Goal: Task Accomplishment & Management: Manage account settings

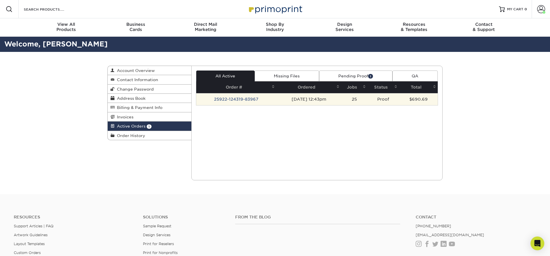
click at [247, 98] on td "25922-124319-83967" at bounding box center [236, 99] width 80 height 12
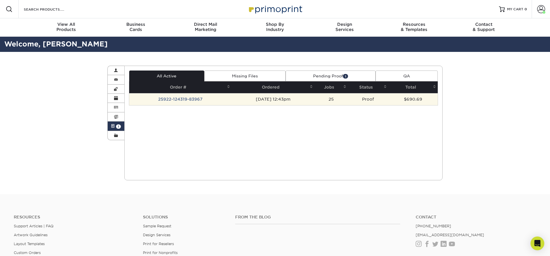
click at [193, 99] on td "25922-124319-83967" at bounding box center [180, 99] width 103 height 12
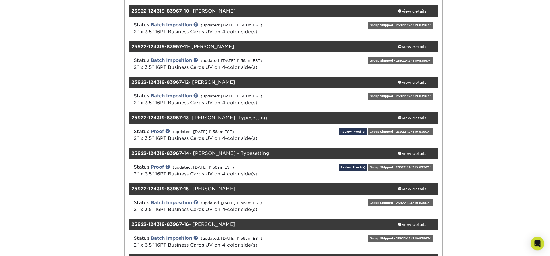
scroll to position [389, 0]
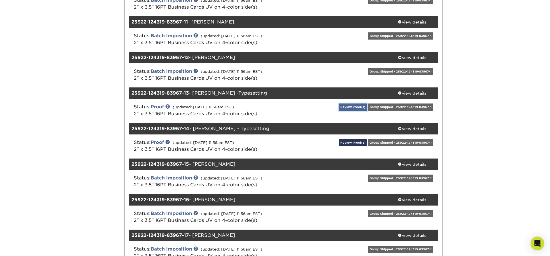
click at [357, 106] on link "Review Proof(s)" at bounding box center [353, 106] width 28 height 7
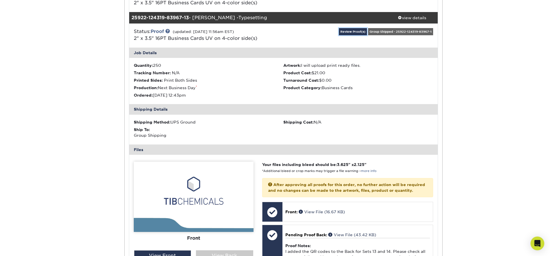
scroll to position [487, 0]
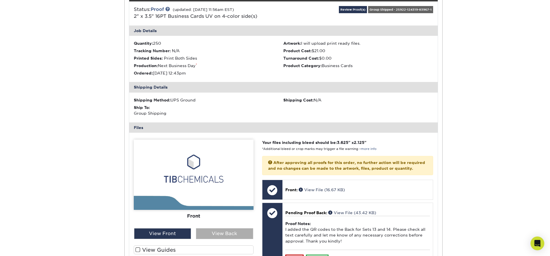
click at [216, 234] on div "View Back" at bounding box center [224, 233] width 57 height 11
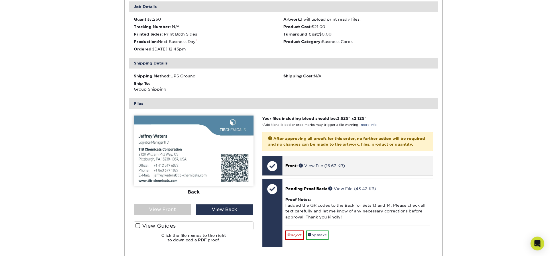
scroll to position [536, 0]
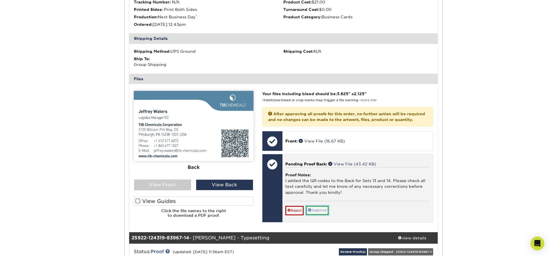
click at [320, 214] on link "Approve" at bounding box center [317, 210] width 23 height 9
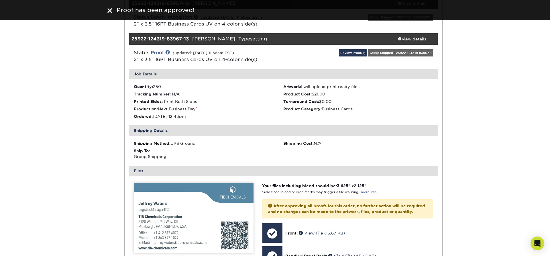
scroll to position [438, 0]
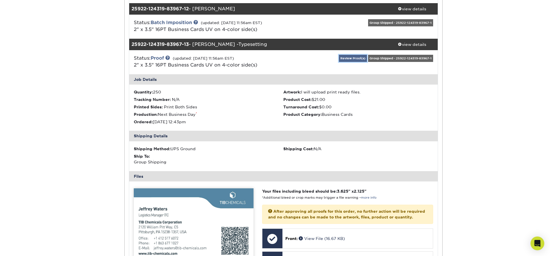
click at [351, 58] on link "Review Proof(s)" at bounding box center [353, 58] width 28 height 7
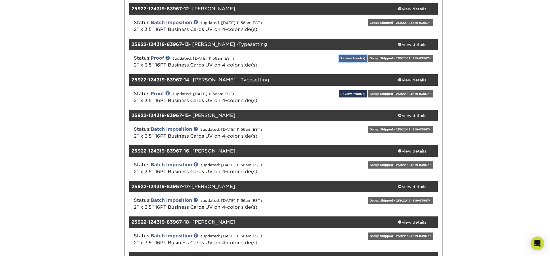
click at [353, 58] on link "Review Proof(s)" at bounding box center [353, 58] width 28 height 7
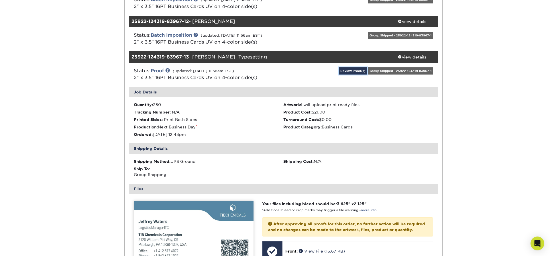
scroll to position [389, 0]
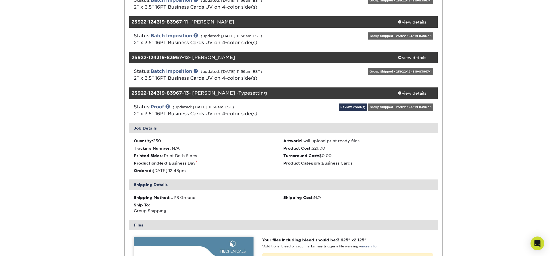
click at [284, 91] on div "25922-124319-83967-13 - [PERSON_NAME] -Typesetting" at bounding box center [257, 92] width 257 height 11
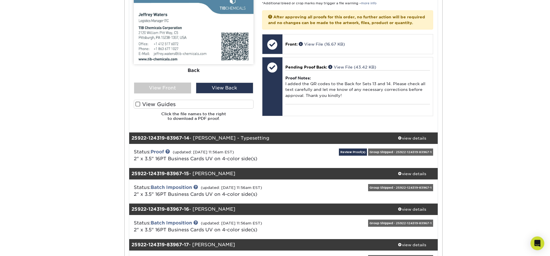
scroll to position [682, 0]
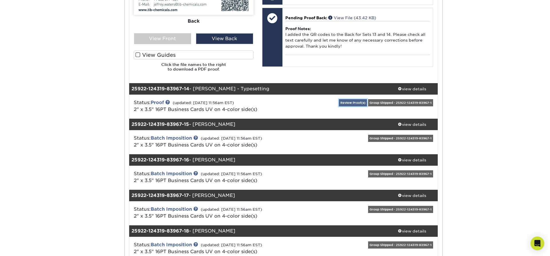
click at [354, 102] on link "Review Proof(s)" at bounding box center [353, 102] width 28 height 7
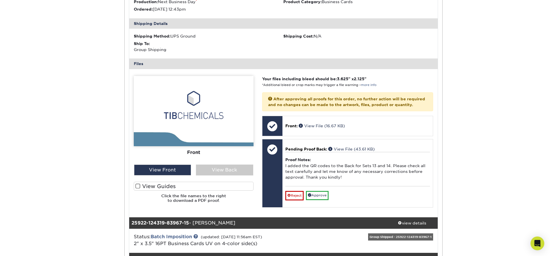
scroll to position [876, 0]
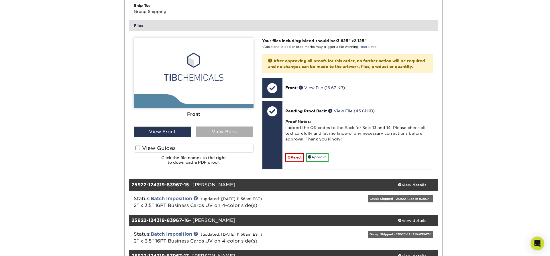
click at [224, 131] on div "View Back" at bounding box center [224, 131] width 57 height 11
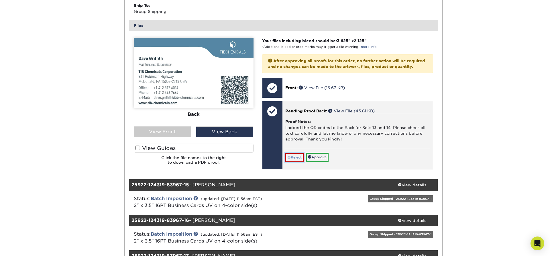
click at [293, 162] on link "Reject" at bounding box center [294, 157] width 18 height 9
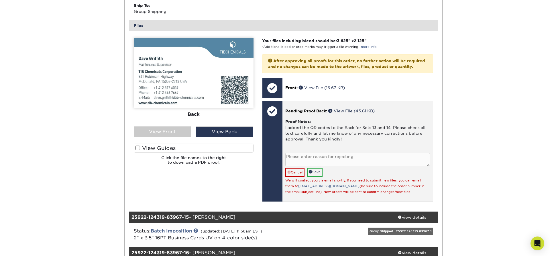
click at [313, 164] on textarea at bounding box center [357, 159] width 145 height 13
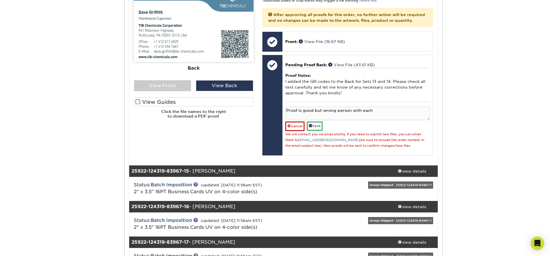
scroll to position [925, 0]
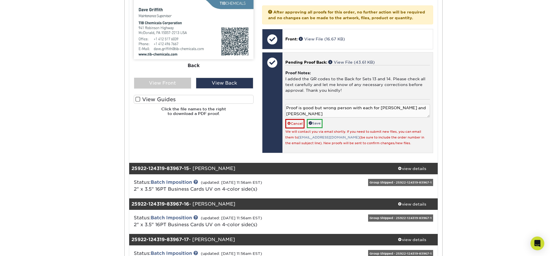
click at [395, 113] on textarea "Proof is good but wrong person with each for [PERSON_NAME] and [PERSON_NAME]" at bounding box center [357, 110] width 145 height 13
click at [341, 116] on textarea "Proof is good but wrong person with each for [PERSON_NAME] and [PERSON_NAME]" at bounding box center [357, 110] width 145 height 13
click at [313, 117] on textarea "Proof is good but wrong person with each for [PERSON_NAME] and [PERSON_NAME]" at bounding box center [357, 110] width 145 height 13
type textarea "Proof is good but wrong person with each for [PERSON_NAME] and [PERSON_NAME]. P…"
click at [315, 128] on link "Save" at bounding box center [315, 123] width 16 height 9
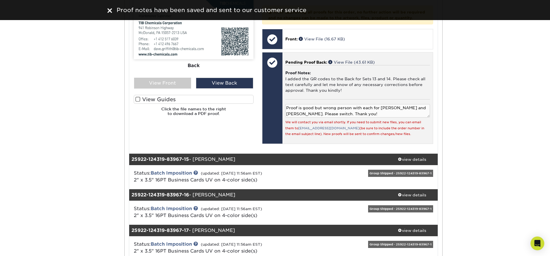
scroll to position [633, 0]
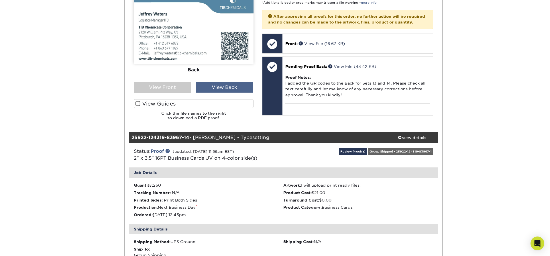
click at [243, 86] on div "View Back" at bounding box center [224, 87] width 57 height 11
click at [242, 86] on div "View Back" at bounding box center [224, 87] width 57 height 11
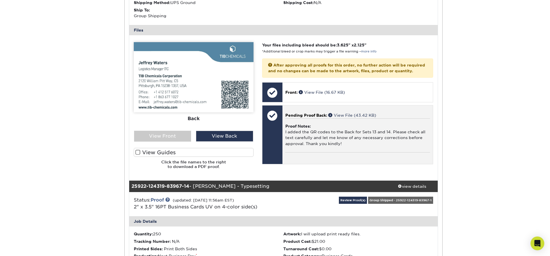
scroll to position [536, 0]
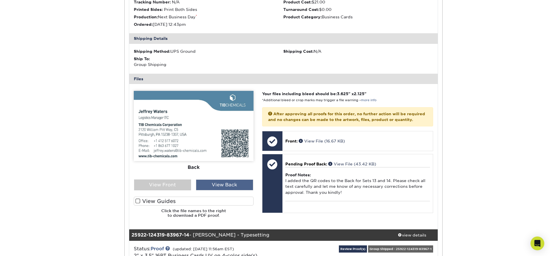
click at [231, 185] on div "View Back" at bounding box center [224, 184] width 57 height 11
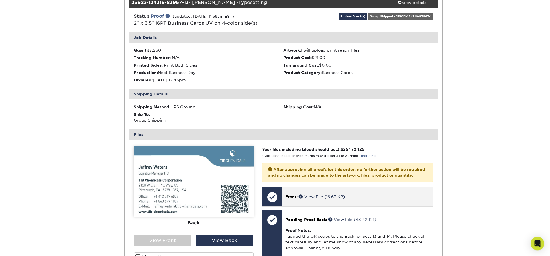
scroll to position [389, 0]
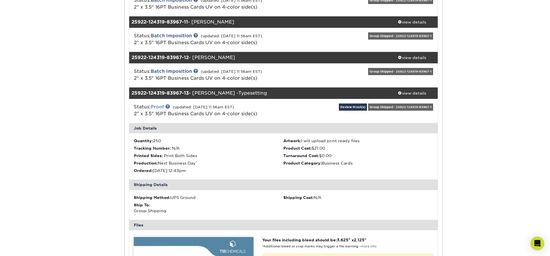
click at [159, 106] on link "Proof" at bounding box center [157, 106] width 13 height 5
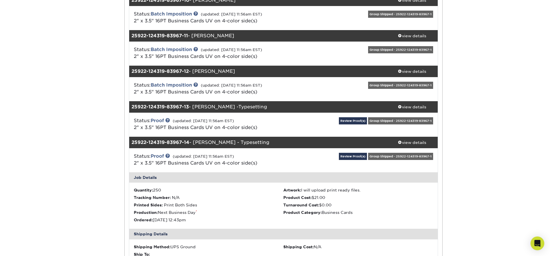
scroll to position [341, 0]
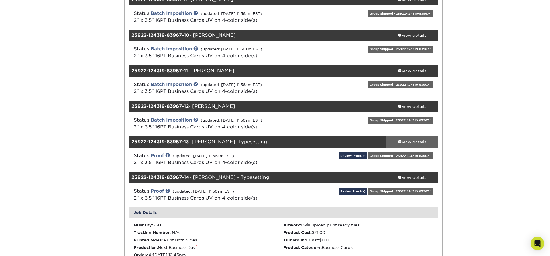
click at [409, 142] on div "view details" at bounding box center [412, 142] width 52 height 6
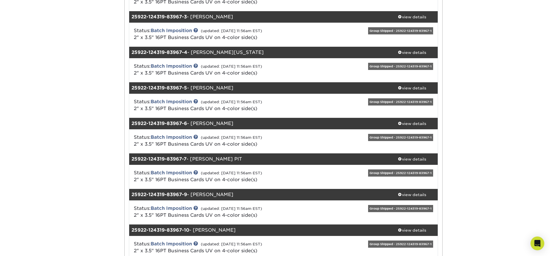
scroll to position [0, 0]
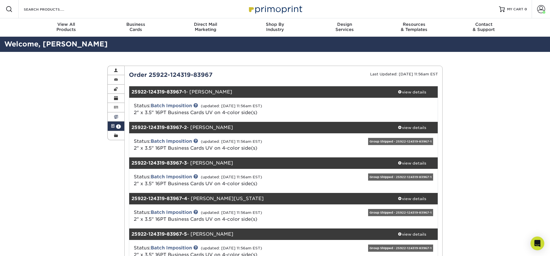
click at [117, 115] on span at bounding box center [116, 117] width 4 height 5
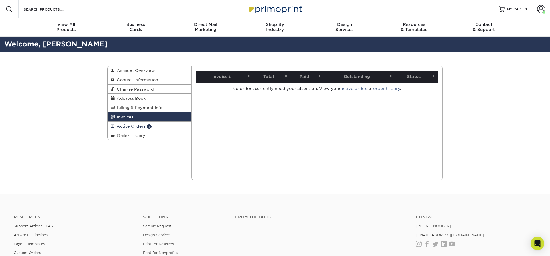
click at [117, 124] on span "Active Orders" at bounding box center [130, 126] width 31 height 5
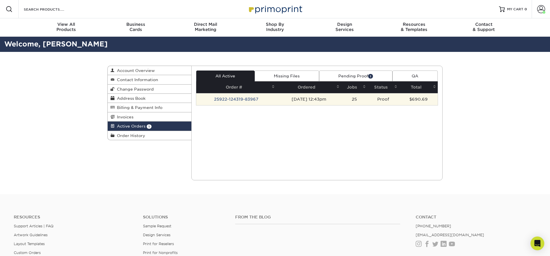
click at [225, 98] on td "25922-124319-83967" at bounding box center [236, 99] width 80 height 12
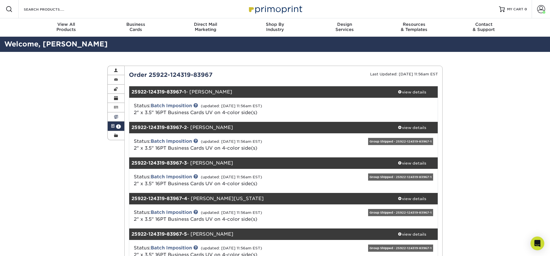
click at [114, 117] on span at bounding box center [116, 117] width 4 height 5
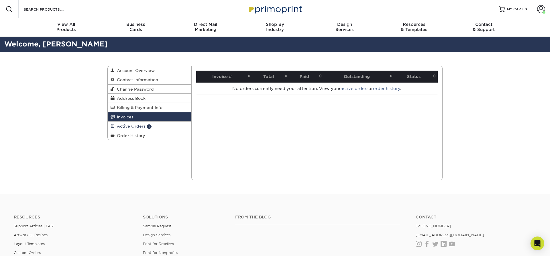
click at [123, 129] on link "Active Orders 1" at bounding box center [150, 125] width 84 height 9
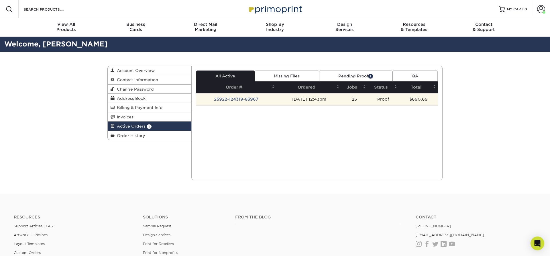
click at [232, 101] on td "25922-124319-83967" at bounding box center [236, 99] width 80 height 12
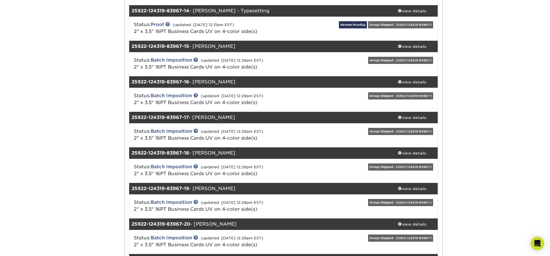
scroll to position [487, 0]
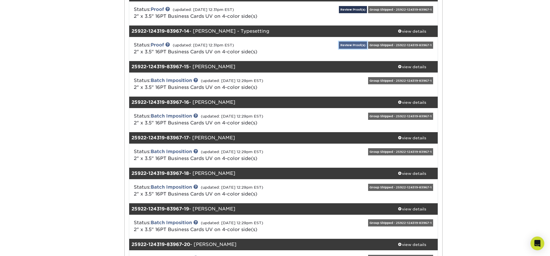
click at [352, 46] on link "Review Proof(s)" at bounding box center [353, 45] width 28 height 7
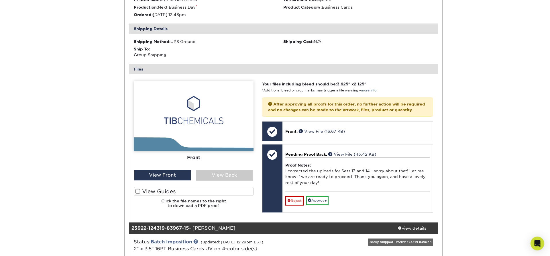
scroll to position [584, 0]
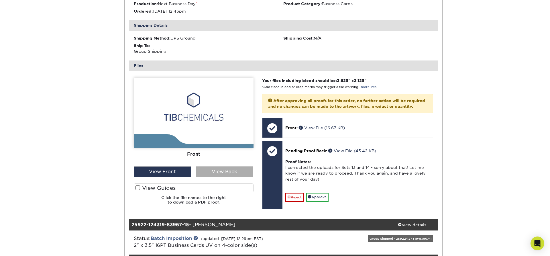
click at [225, 171] on div "View Back" at bounding box center [224, 171] width 57 height 11
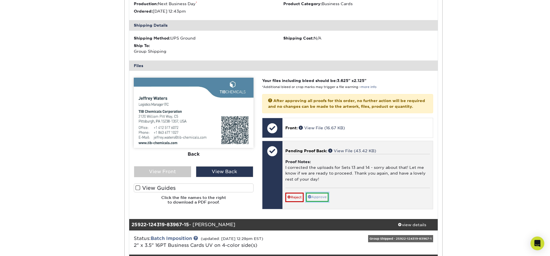
click at [316, 201] on link "Approve" at bounding box center [317, 196] width 23 height 9
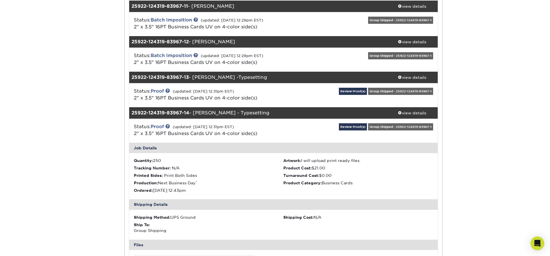
scroll to position [389, 0]
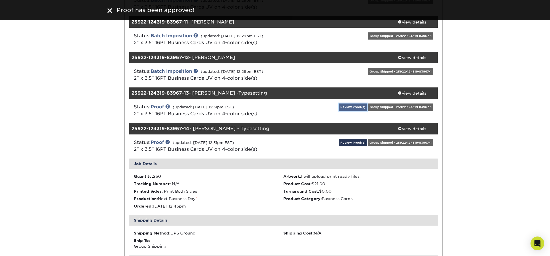
click at [349, 107] on link "Review Proof(s)" at bounding box center [353, 106] width 28 height 7
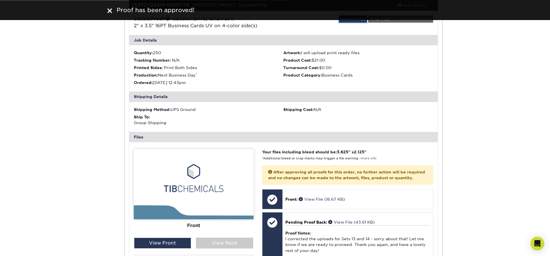
scroll to position [487, 0]
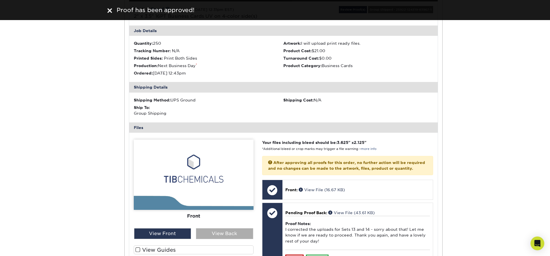
click at [226, 233] on div "View Back" at bounding box center [224, 233] width 57 height 11
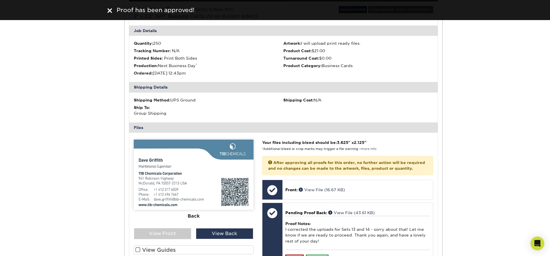
scroll to position [536, 0]
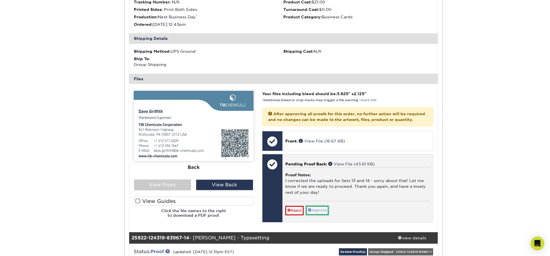
click at [324, 214] on link "Approve" at bounding box center [317, 210] width 23 height 9
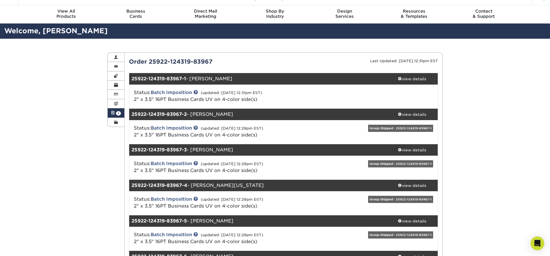
scroll to position [0, 0]
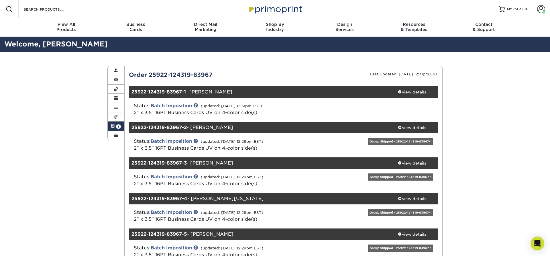
click at [116, 117] on span at bounding box center [116, 117] width 4 height 5
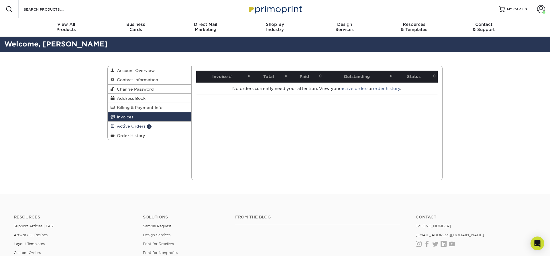
click at [120, 125] on span "Active Orders" at bounding box center [130, 126] width 31 height 5
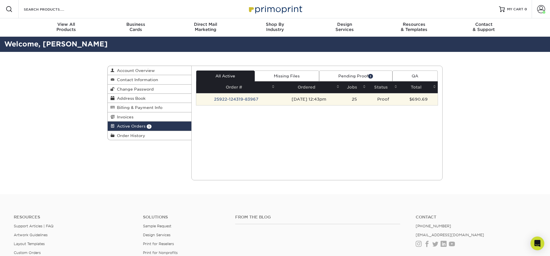
click at [242, 101] on td "25922-124319-83967" at bounding box center [236, 99] width 80 height 12
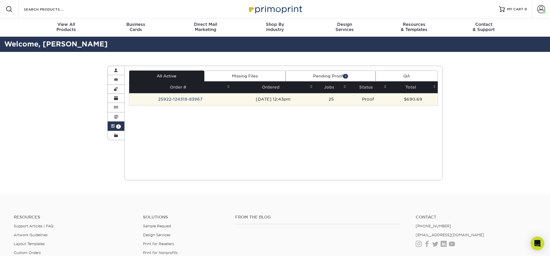
click at [185, 98] on td "25922-124319-83967" at bounding box center [180, 99] width 103 height 12
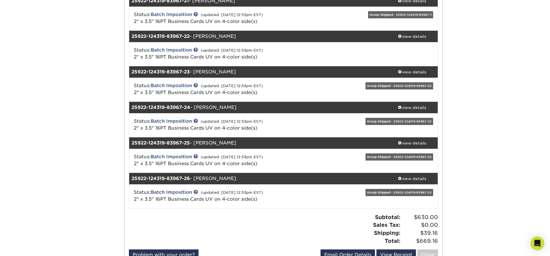
scroll to position [828, 0]
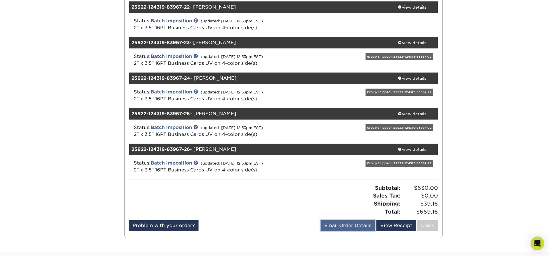
click at [355, 227] on link "Email Order Details" at bounding box center [347, 225] width 54 height 11
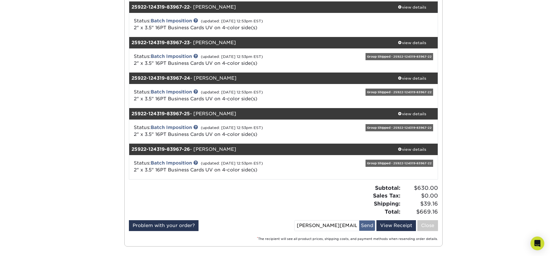
click at [367, 225] on button "Send" at bounding box center [367, 225] width 16 height 10
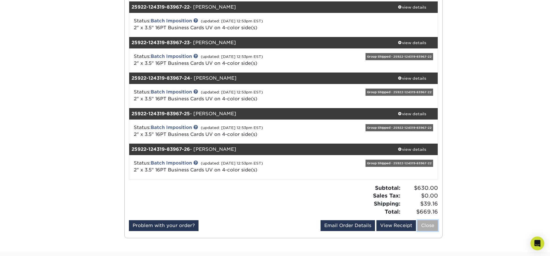
click at [432, 228] on link "Close" at bounding box center [427, 225] width 21 height 11
